Goal: Information Seeking & Learning: Find contact information

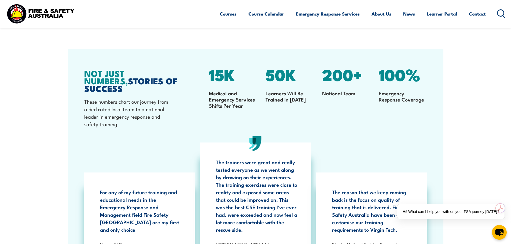
scroll to position [1069, 0]
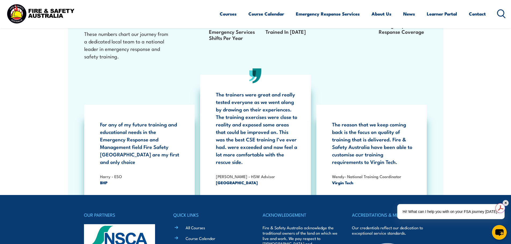
click at [507, 202] on div "✕" at bounding box center [506, 203] width 6 height 6
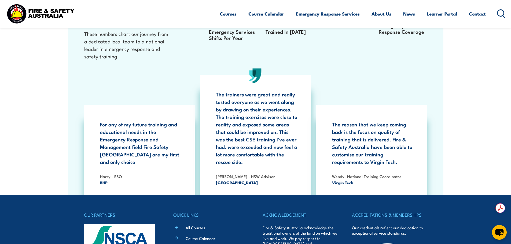
click at [497, 178] on section "NOT JUST NUMBERS, STORIES OF SUCCESS These numbers chart our journey from a ded…" at bounding box center [255, 88] width 511 height 214
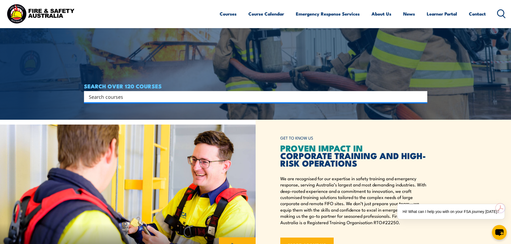
scroll to position [188, 0]
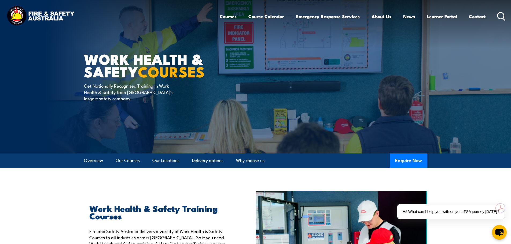
drag, startPoint x: 448, startPoint y: 152, endPoint x: 425, endPoint y: 54, distance: 100.1
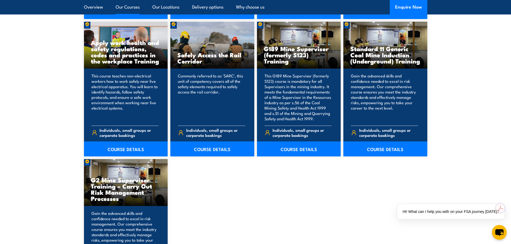
scroll to position [831, 0]
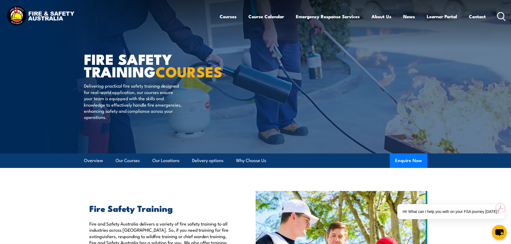
drag, startPoint x: 463, startPoint y: 103, endPoint x: 462, endPoint y: -24, distance: 127.4
click at [473, 17] on link "Contact" at bounding box center [477, 16] width 17 height 14
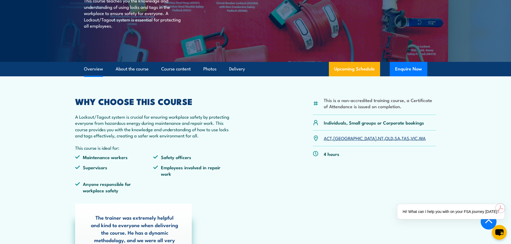
scroll to position [107, 0]
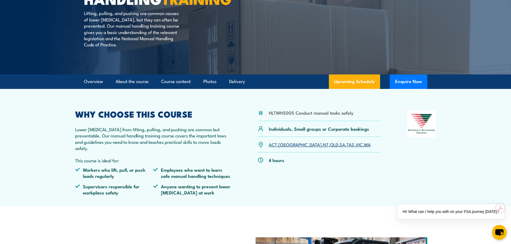
scroll to position [80, 0]
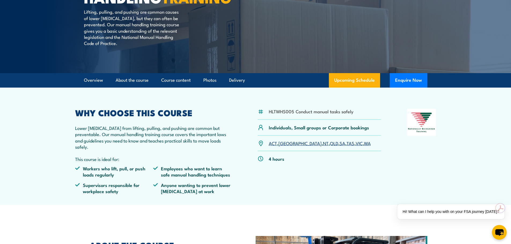
click at [152, 150] on p "Lower back injuries from lifting, pulling, and pushing are common but preventab…" at bounding box center [153, 137] width 157 height 25
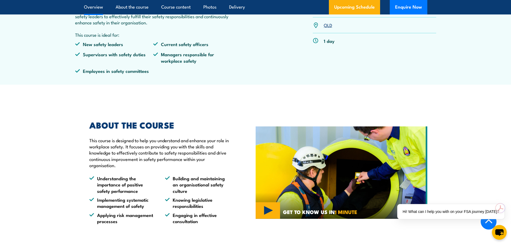
scroll to position [215, 0]
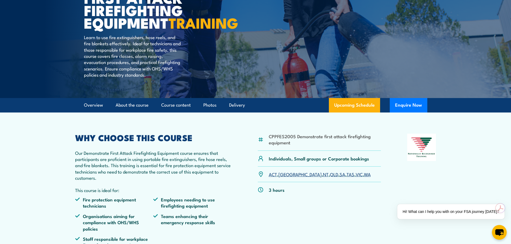
scroll to position [80, 0]
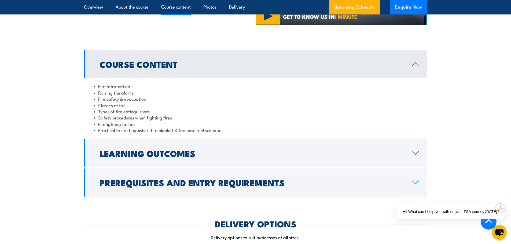
scroll to position [483, 0]
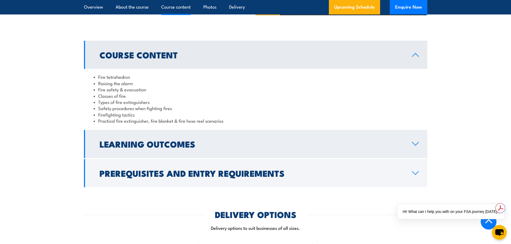
click at [412, 145] on icon at bounding box center [415, 144] width 7 height 4
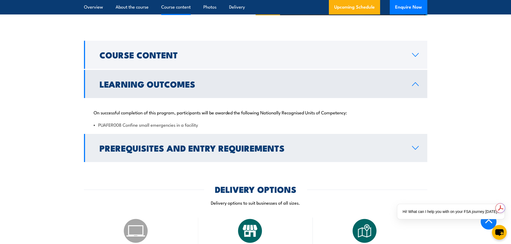
click at [174, 152] on h2 "Prerequisites and Entry Requirements" at bounding box center [251, 148] width 304 height 8
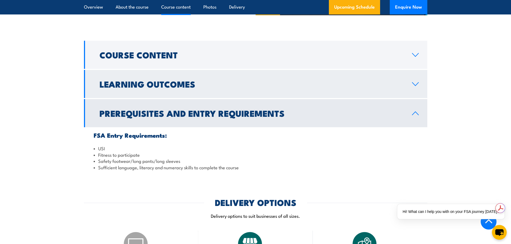
click at [160, 71] on link "Learning Outcomes" at bounding box center [255, 84] width 343 height 28
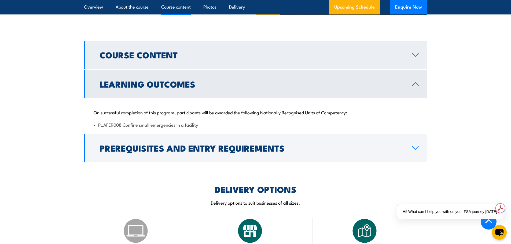
click at [183, 49] on link "Course Content" at bounding box center [255, 55] width 343 height 28
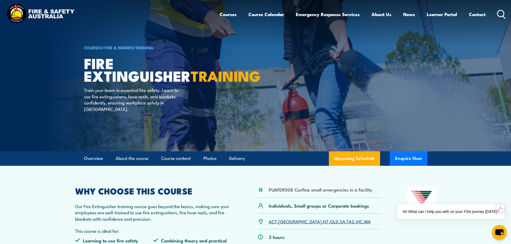
scroll to position [0, 0]
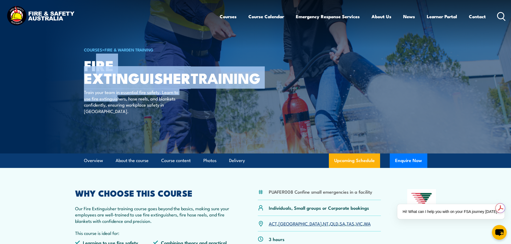
drag, startPoint x: 99, startPoint y: 67, endPoint x: 121, endPoint y: 108, distance: 46.3
click at [119, 109] on div "COURSES > Fire & Warden Training Fire Extinguisher TRAINING Train your team in …" at bounding box center [150, 77] width 132 height 154
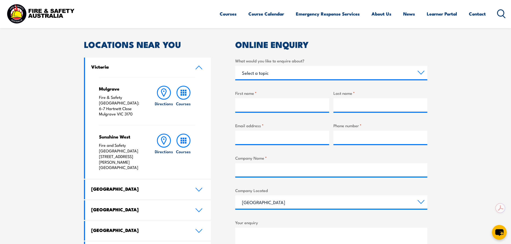
scroll to position [241, 0]
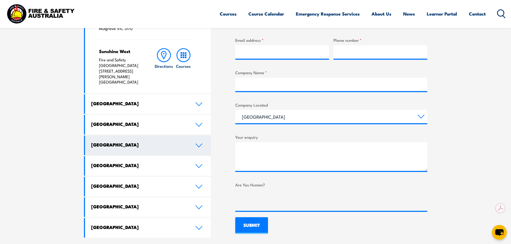
click at [169, 136] on link "[GEOGRAPHIC_DATA]" at bounding box center [148, 146] width 126 height 20
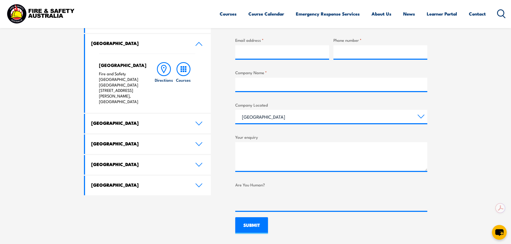
click at [121, 69] on div "North Lake Fire and Safety [GEOGRAPHIC_DATA] [GEOGRAPHIC_DATA] [STREET_ADDRESS]…" at bounding box center [121, 83] width 45 height 42
drag, startPoint x: 114, startPoint y: 74, endPoint x: 123, endPoint y: 80, distance: 10.6
click at [123, 80] on p "Fire and Safety [GEOGRAPHIC_DATA] [GEOGRAPHIC_DATA] [STREET_ADDRESS][PERSON_NAM…" at bounding box center [121, 88] width 45 height 34
copy p "Fire and Safety [GEOGRAPHIC_DATA] WHS Centre"
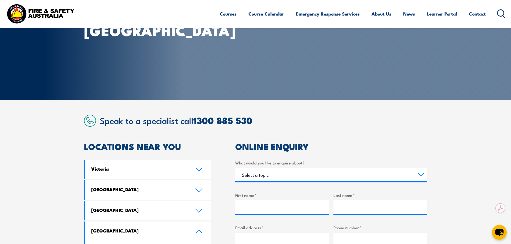
scroll to position [0, 0]
